Goal: Communication & Community: Connect with others

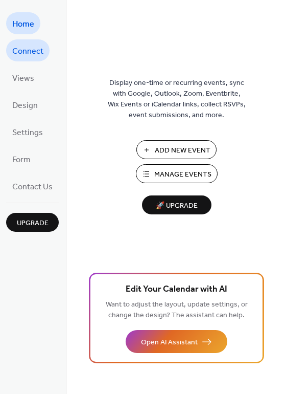
click at [31, 45] on span "Connect" at bounding box center [27, 51] width 31 height 16
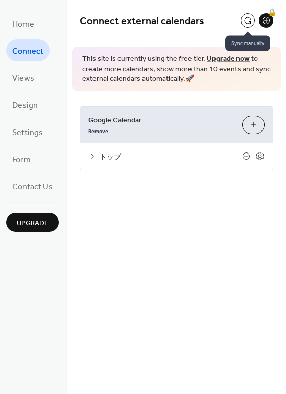
click at [246, 21] on button at bounding box center [248, 20] width 14 height 14
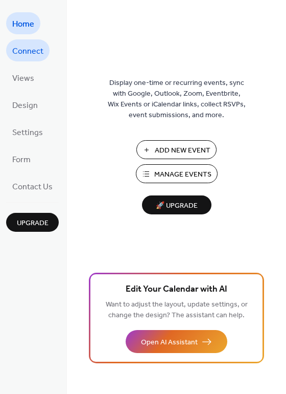
click at [42, 49] on span "Connect" at bounding box center [27, 51] width 31 height 16
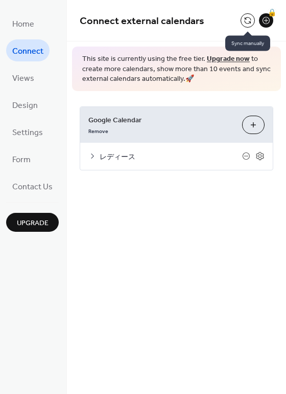
click at [251, 21] on button at bounding box center [248, 20] width 14 height 14
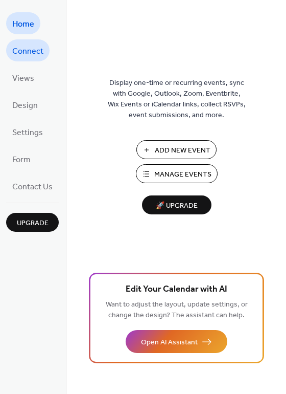
click at [31, 49] on span "Connect" at bounding box center [27, 51] width 31 height 16
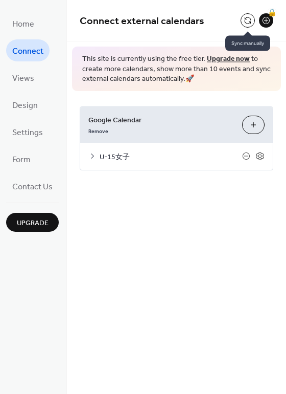
click at [242, 18] on button at bounding box center [248, 20] width 14 height 14
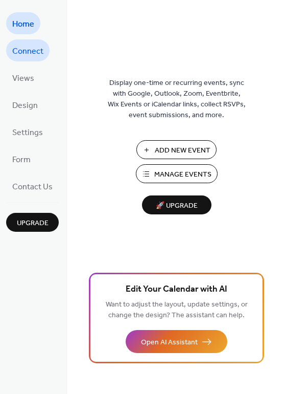
click at [23, 42] on link "Connect" at bounding box center [27, 50] width 43 height 22
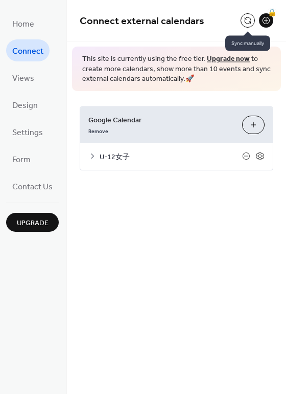
click at [248, 17] on button at bounding box center [248, 20] width 14 height 14
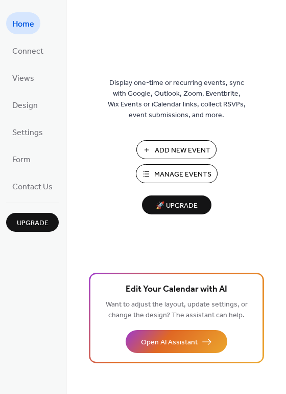
click at [33, 38] on ul "Home Connect Views Design Settings Form Contact Us" at bounding box center [32, 104] width 53 height 185
click at [36, 43] on span "Connect" at bounding box center [27, 51] width 31 height 16
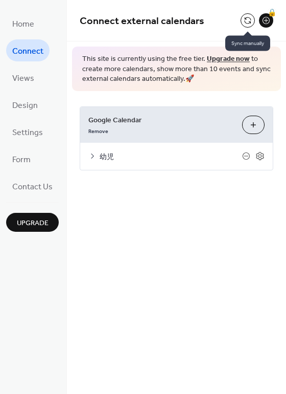
click at [247, 18] on button at bounding box center [248, 20] width 14 height 14
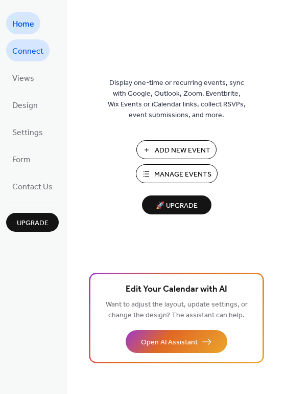
click at [34, 51] on span "Connect" at bounding box center [27, 51] width 31 height 16
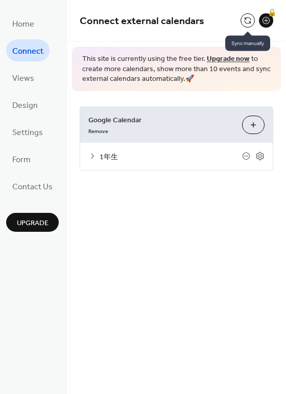
click at [246, 18] on button at bounding box center [248, 20] width 14 height 14
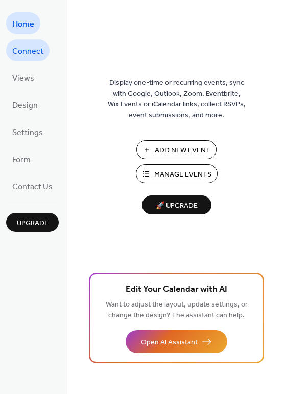
click at [28, 48] on span "Connect" at bounding box center [27, 51] width 31 height 16
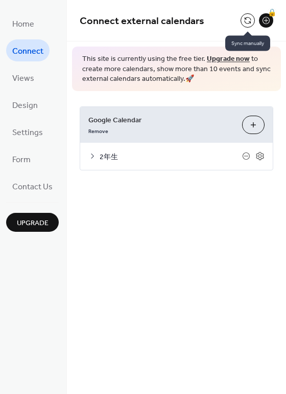
click at [249, 22] on button at bounding box center [248, 20] width 14 height 14
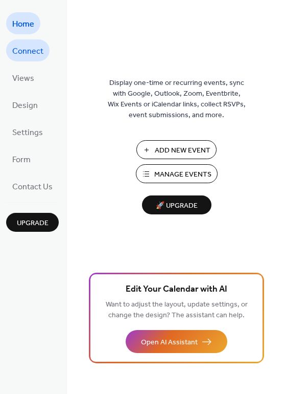
click at [28, 47] on span "Connect" at bounding box center [27, 51] width 31 height 16
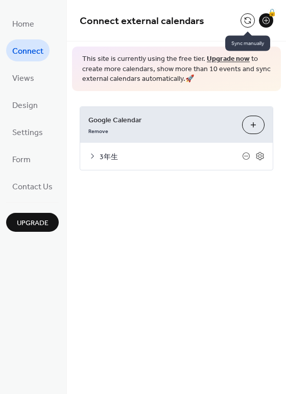
click at [248, 17] on button at bounding box center [248, 20] width 14 height 14
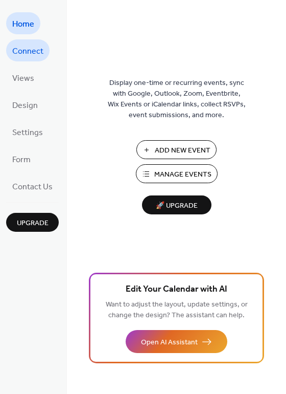
click at [29, 46] on span "Connect" at bounding box center [27, 51] width 31 height 16
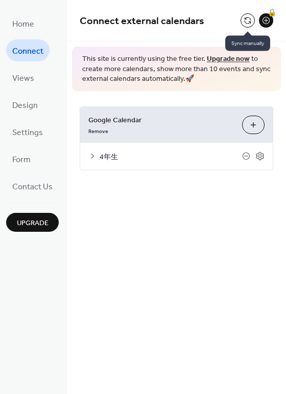
click at [247, 19] on button at bounding box center [248, 20] width 14 height 14
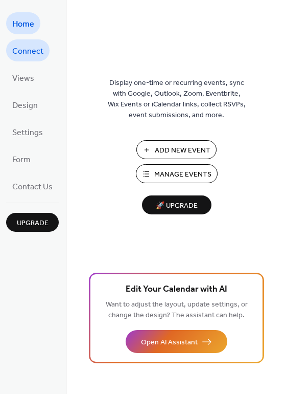
click at [27, 43] on span "Connect" at bounding box center [27, 51] width 31 height 16
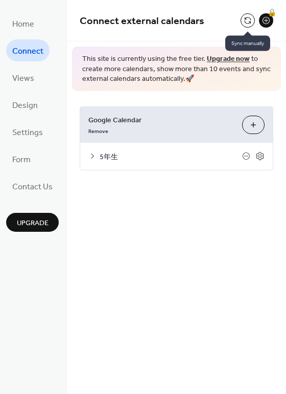
click at [248, 17] on button at bounding box center [248, 20] width 14 height 14
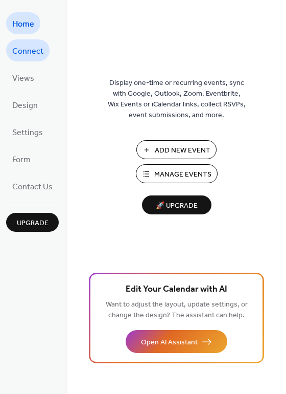
click at [35, 52] on span "Connect" at bounding box center [27, 51] width 31 height 16
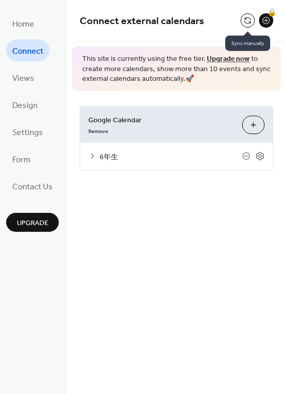
click at [243, 20] on button at bounding box center [248, 20] width 14 height 14
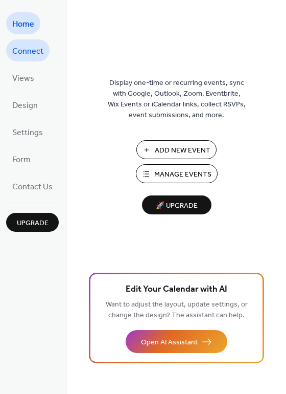
click at [36, 53] on span "Connect" at bounding box center [27, 51] width 31 height 16
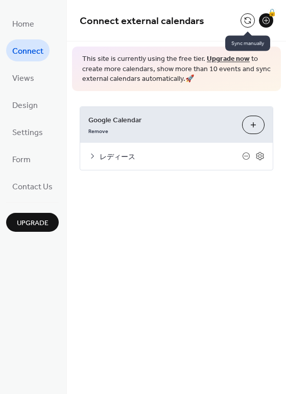
click at [245, 17] on button at bounding box center [248, 20] width 14 height 14
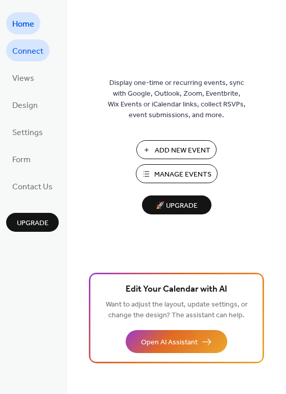
click at [30, 47] on span "Connect" at bounding box center [27, 51] width 31 height 16
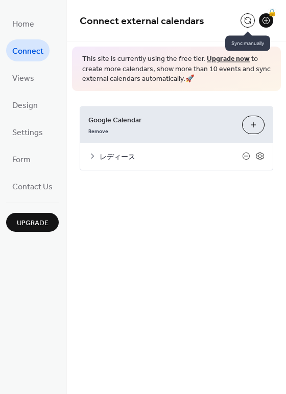
click at [251, 18] on button at bounding box center [248, 20] width 14 height 14
